Goal: Transaction & Acquisition: Purchase product/service

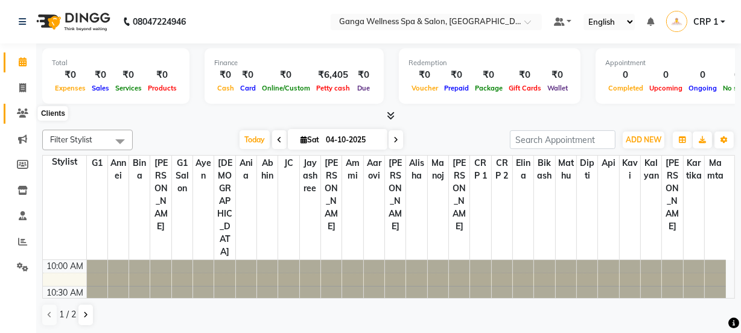
click at [21, 116] on icon at bounding box center [22, 113] width 11 height 9
click at [21, 113] on icon at bounding box center [22, 113] width 11 height 9
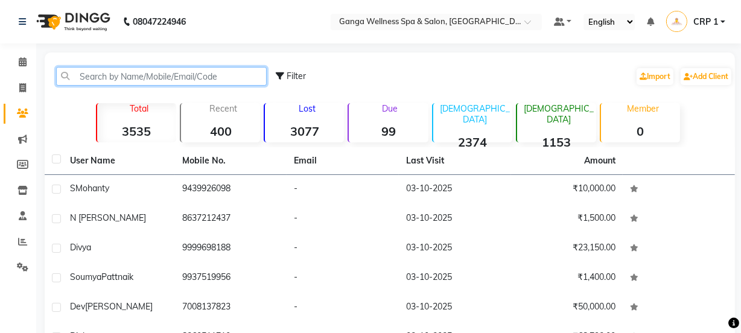
click at [106, 78] on input "text" at bounding box center [161, 76] width 211 height 19
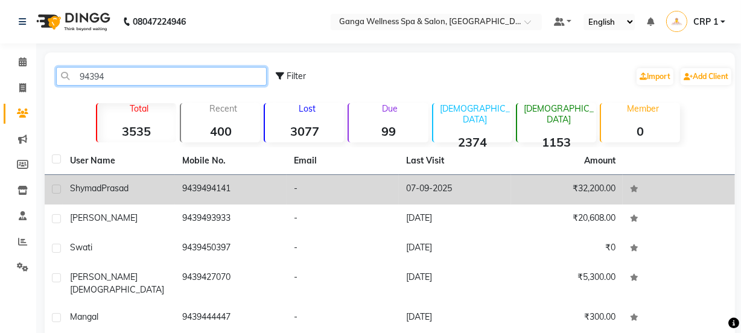
type input "94394"
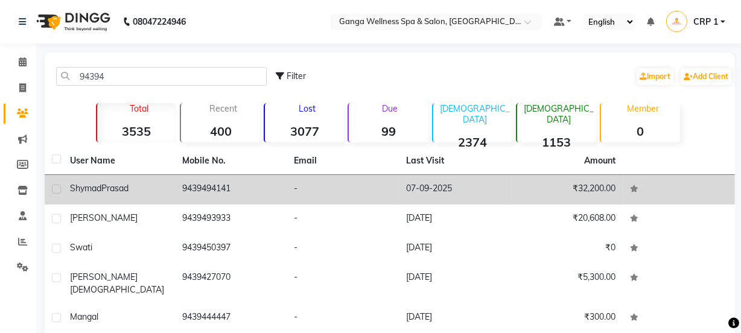
click at [129, 186] on span "Prasad" at bounding box center [114, 188] width 27 height 11
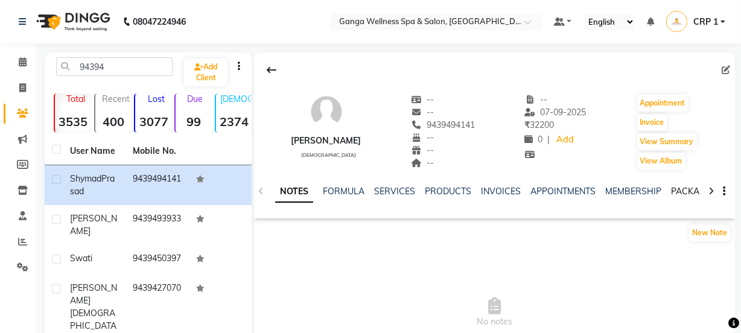
click at [693, 188] on link "PACKAGES" at bounding box center [693, 191] width 45 height 11
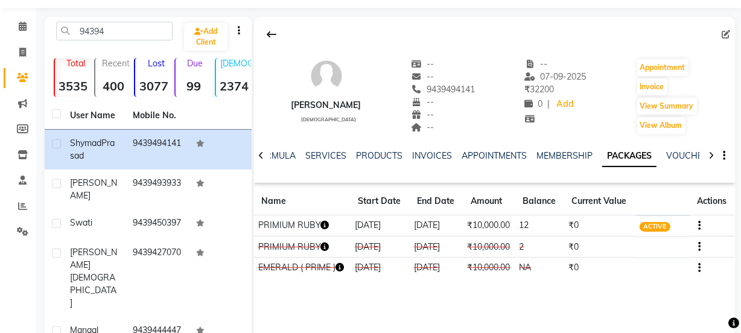
scroll to position [54, 0]
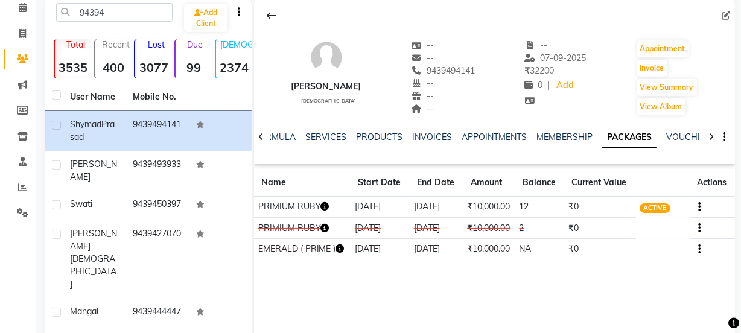
click at [326, 205] on icon "button" at bounding box center [325, 206] width 8 height 8
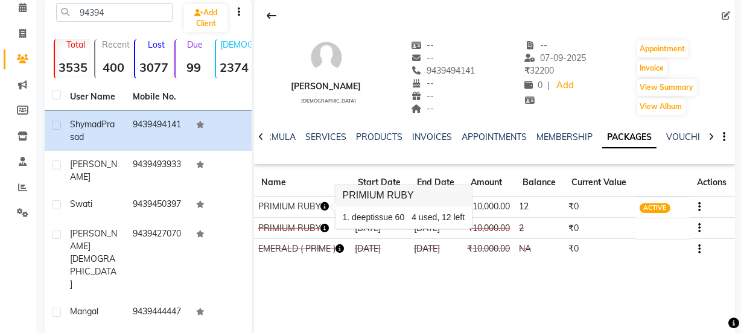
click at [326, 205] on icon "button" at bounding box center [325, 206] width 8 height 8
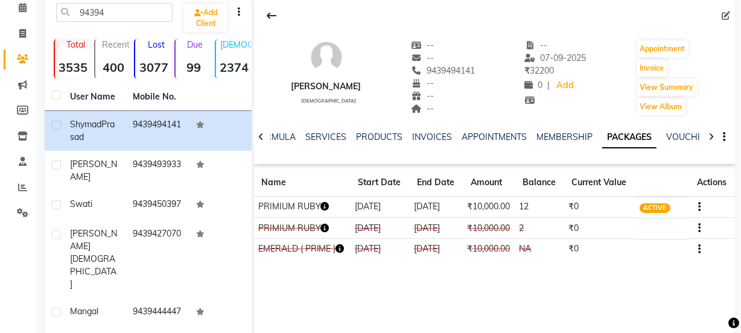
click at [326, 205] on icon "button" at bounding box center [325, 206] width 8 height 8
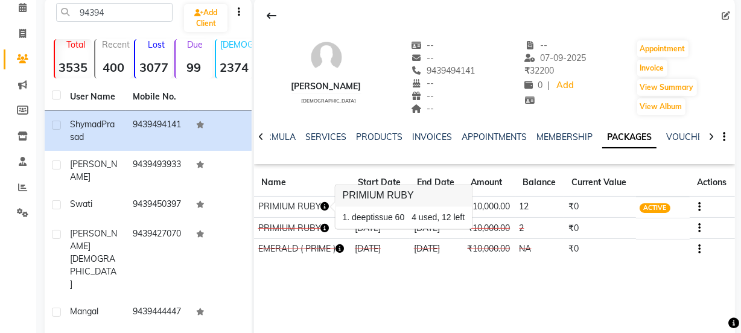
click at [417, 261] on div "Shymad Prasad [DEMOGRAPHIC_DATA] -- -- 9439494141 -- -- -- -- [DATE] ₹ 32200 0 …" at bounding box center [494, 133] width 481 height 271
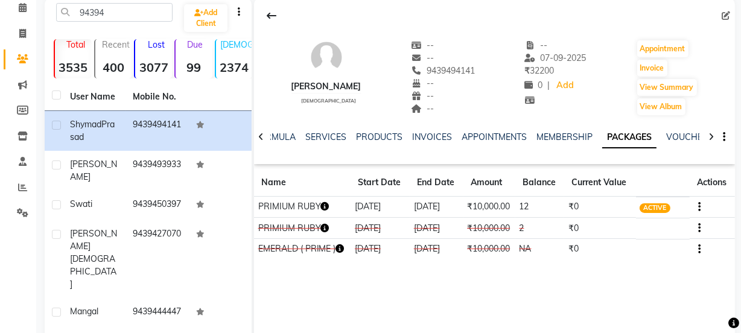
click at [325, 208] on icon "button" at bounding box center [325, 206] width 8 height 8
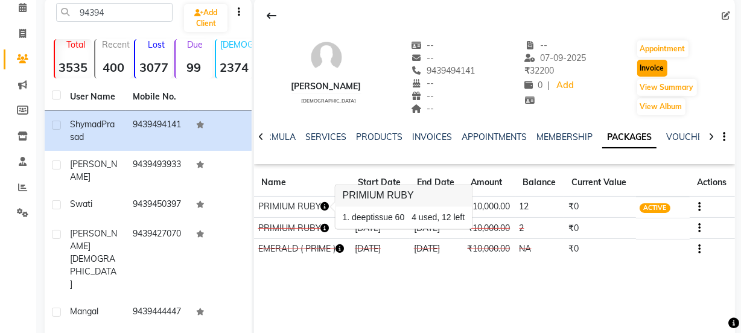
click at [657, 67] on button "Invoice" at bounding box center [652, 68] width 30 height 17
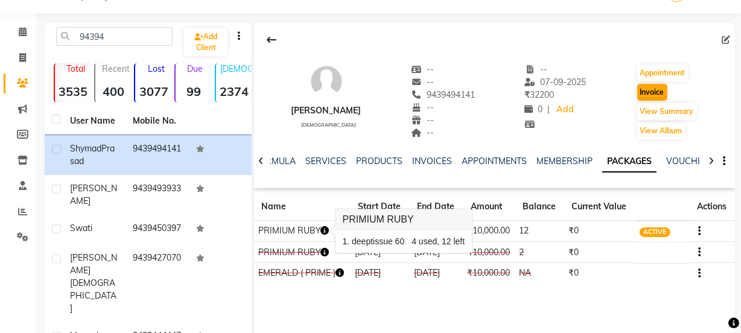
select select "715"
select select "service"
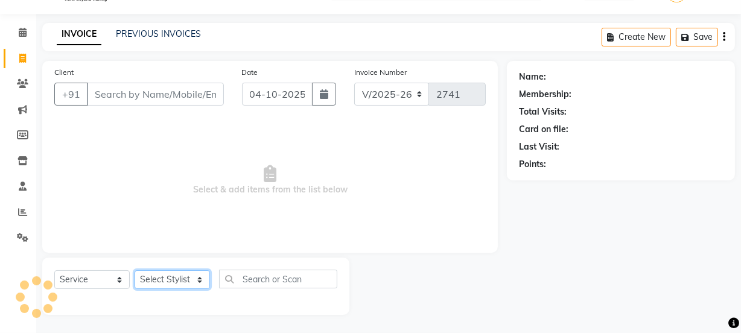
click at [170, 276] on select "Select Stylist" at bounding box center [172, 279] width 75 height 19
type input "9439494141"
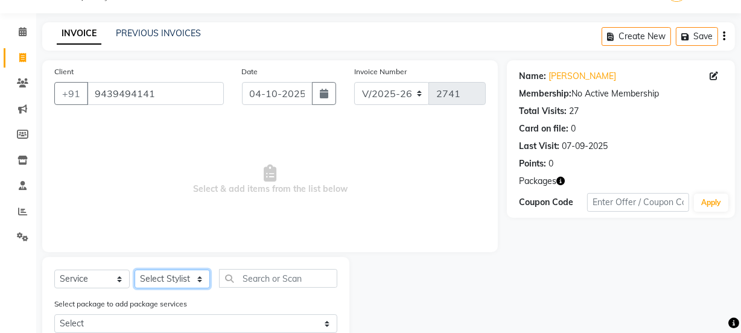
click at [183, 279] on select "Select Stylist Aarovi Abhin [PERSON_NAME] [PERSON_NAME] CRP 1 CRP 2 [PERSON_NAM…" at bounding box center [172, 279] width 75 height 19
select select "83729"
click at [135, 270] on select "Select Stylist Aarovi Abhin [PERSON_NAME] [PERSON_NAME] CRP 1 CRP 2 [PERSON_NAM…" at bounding box center [172, 279] width 75 height 19
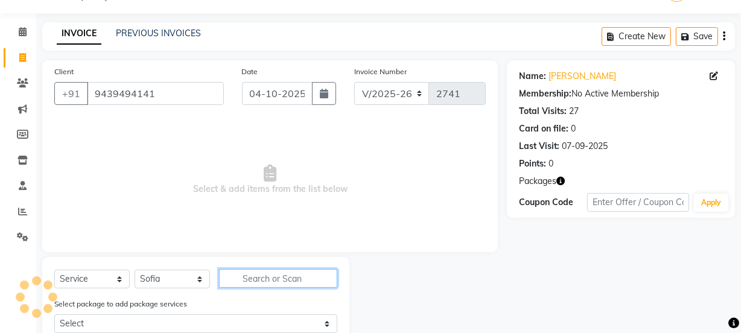
click at [253, 272] on input "text" at bounding box center [278, 278] width 118 height 19
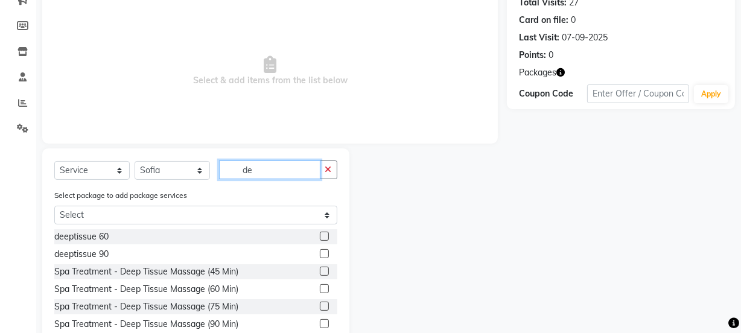
scroll to position [139, 0]
type input "de"
click at [320, 235] on label at bounding box center [324, 235] width 9 height 9
click at [320, 235] on input "checkbox" at bounding box center [324, 236] width 8 height 8
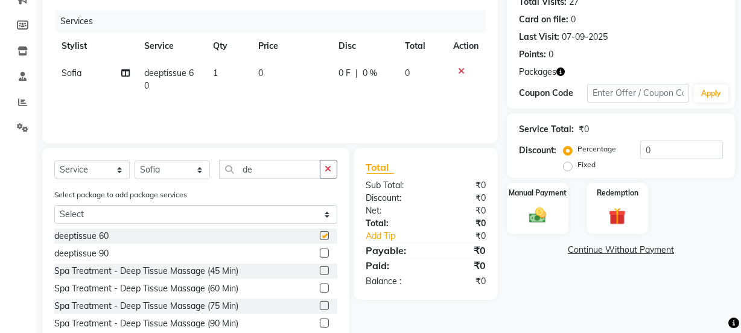
checkbox input "false"
click at [180, 177] on select "Select Stylist Aarovi Abhin [PERSON_NAME] [PERSON_NAME] CRP 1 CRP 2 [PERSON_NAM…" at bounding box center [172, 170] width 75 height 19
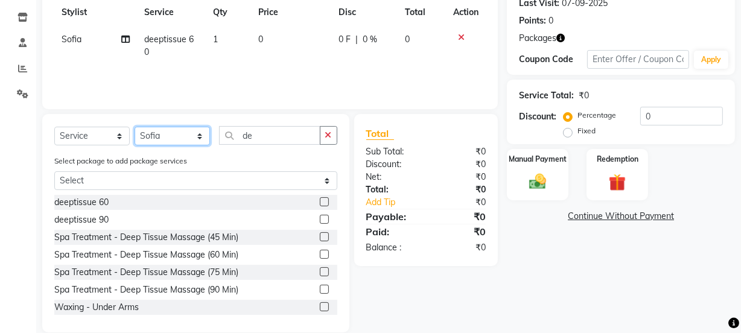
scroll to position [191, 0]
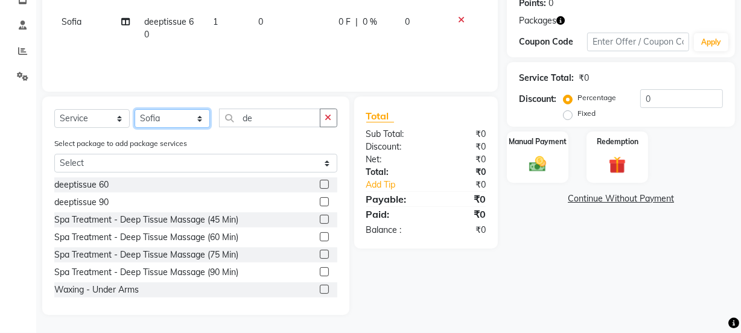
click at [174, 124] on select "Select Stylist Aarovi Abhin [PERSON_NAME] [PERSON_NAME] CRP 1 CRP 2 [PERSON_NAM…" at bounding box center [172, 118] width 75 height 19
select select "69036"
click at [135, 109] on select "Select Stylist Aarovi Abhin [PERSON_NAME] [PERSON_NAME] CRP 1 CRP 2 [PERSON_NAM…" at bounding box center [172, 118] width 75 height 19
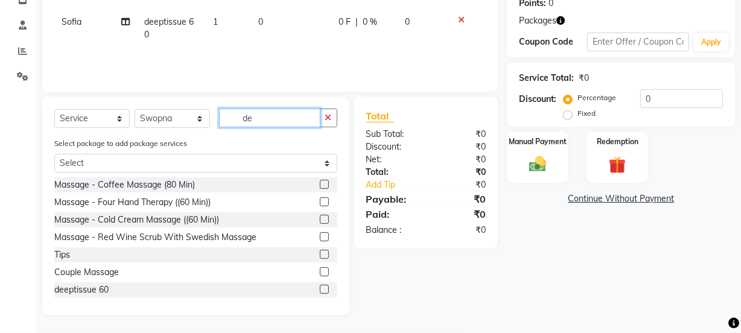
click at [264, 123] on input "de" at bounding box center [269, 118] width 101 height 19
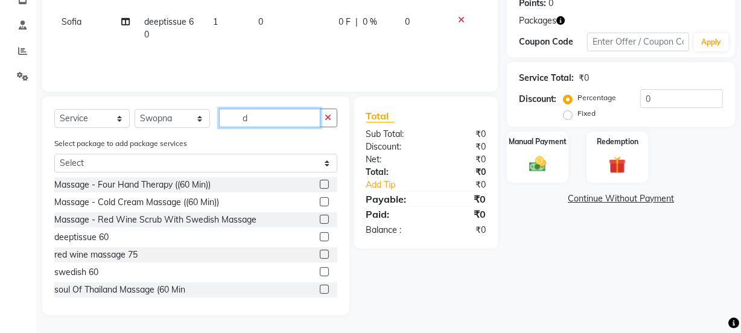
type input "de"
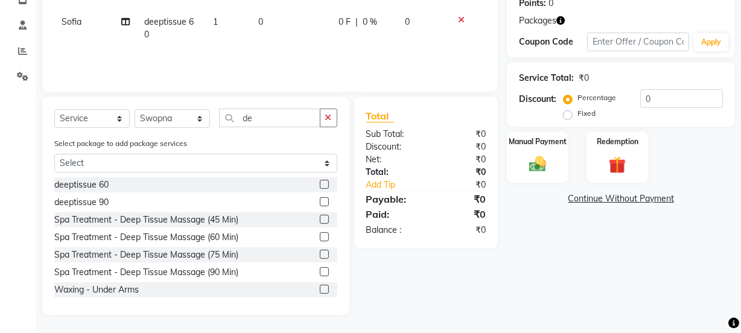
click at [320, 185] on label at bounding box center [324, 184] width 9 height 9
click at [320, 185] on input "checkbox" at bounding box center [324, 185] width 8 height 8
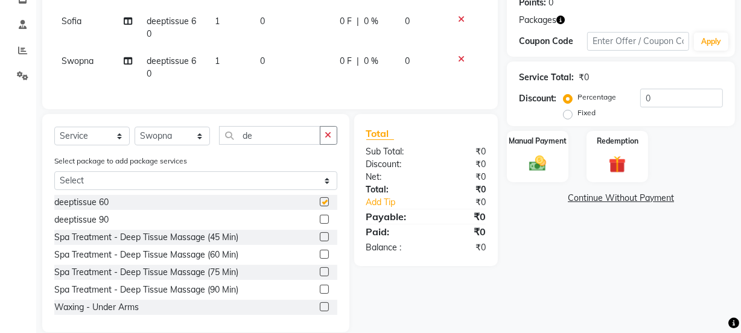
checkbox input "false"
click at [619, 157] on img at bounding box center [617, 164] width 29 height 22
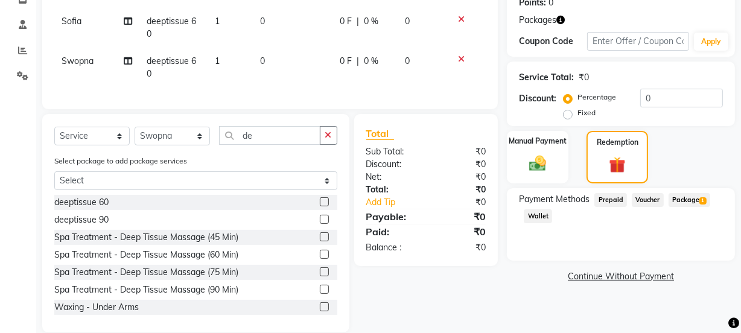
click at [693, 200] on span "Package 1" at bounding box center [690, 200] width 42 height 14
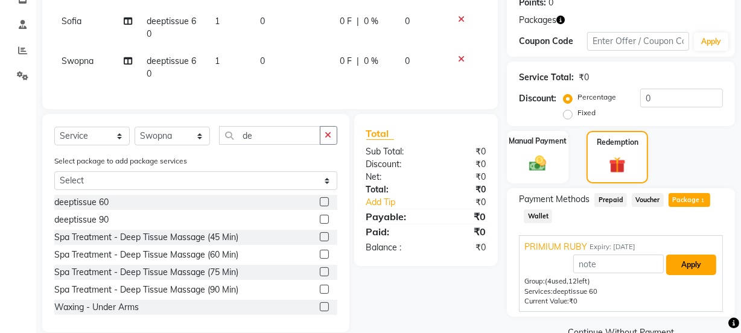
click at [694, 255] on button "Apply" at bounding box center [691, 265] width 50 height 21
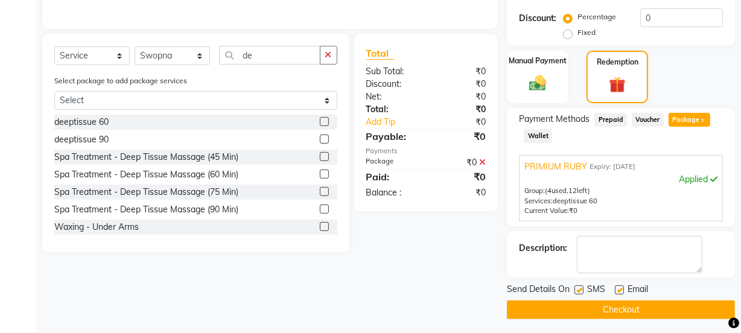
scroll to position [275, 0]
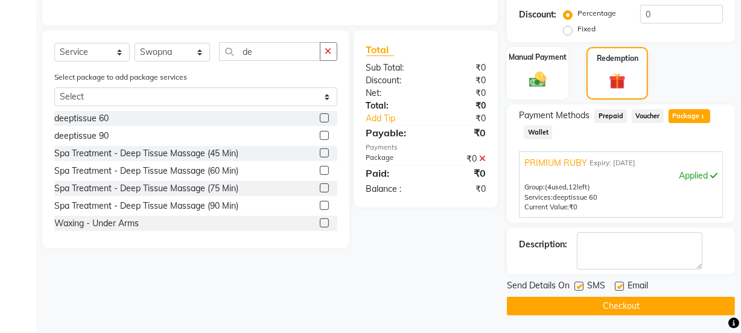
click at [657, 313] on button "Checkout" at bounding box center [621, 306] width 228 height 19
